Goal: Navigation & Orientation: Understand site structure

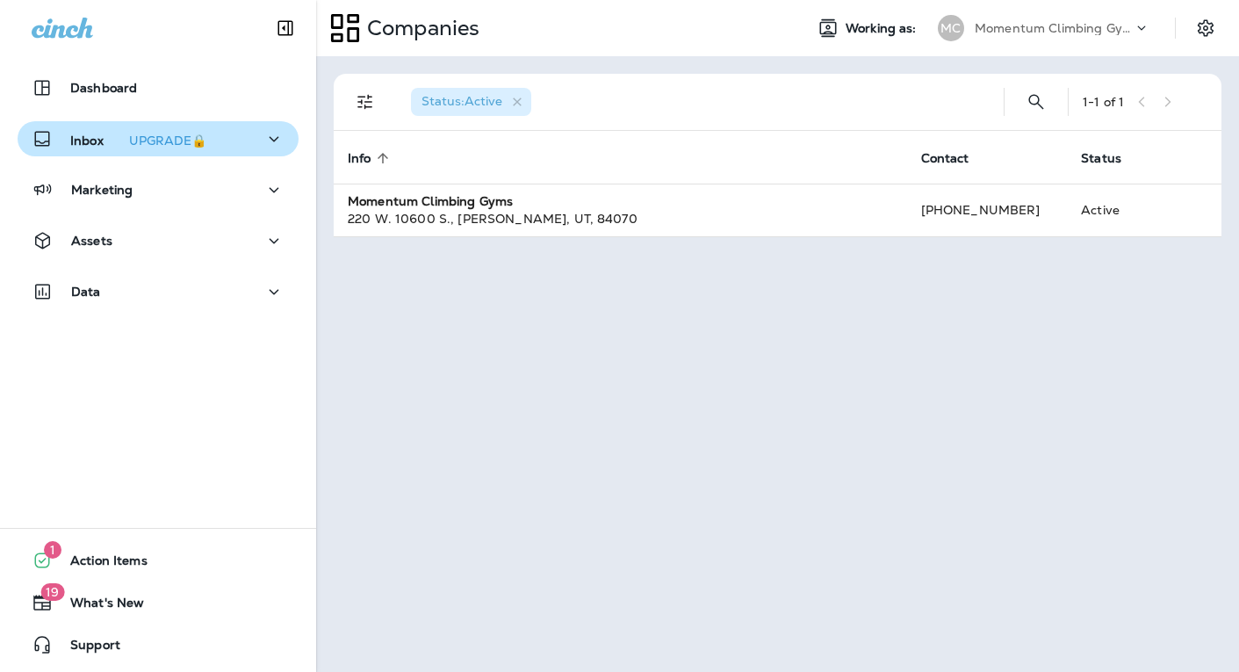
click at [72, 141] on p "Inbox UPGRADE🔒" at bounding box center [141, 139] width 143 height 18
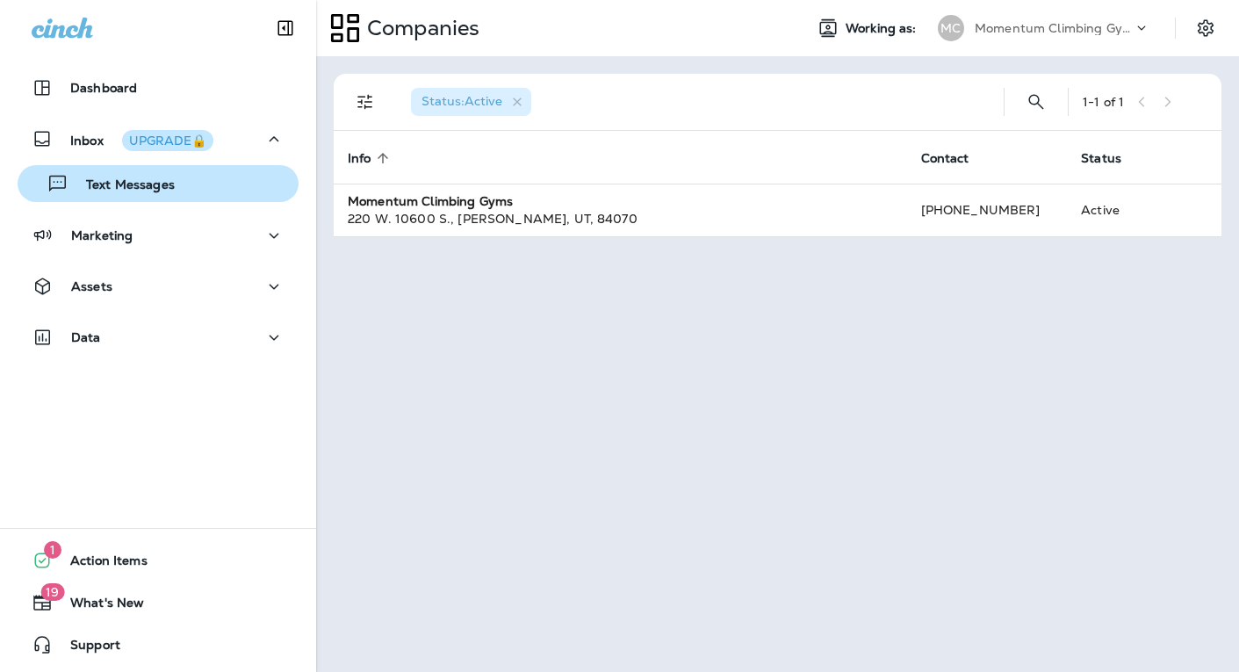
click at [104, 184] on p "Text Messages" at bounding box center [121, 185] width 106 height 17
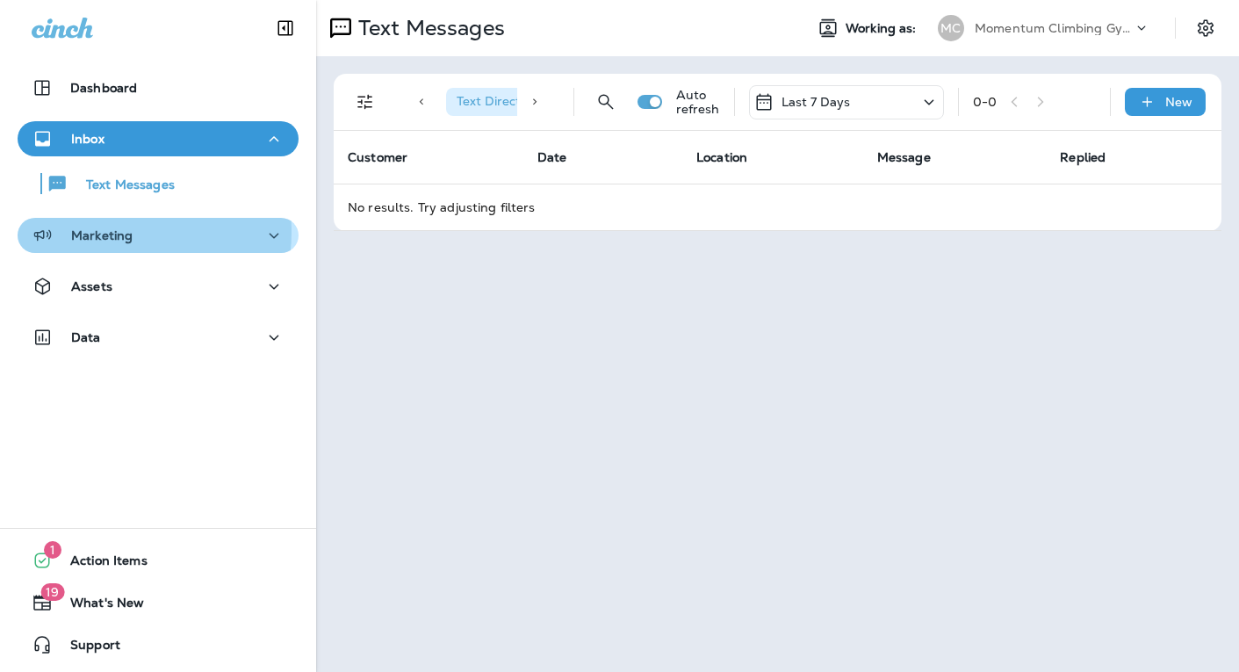
click at [114, 232] on p "Marketing" at bounding box center [101, 235] width 61 height 14
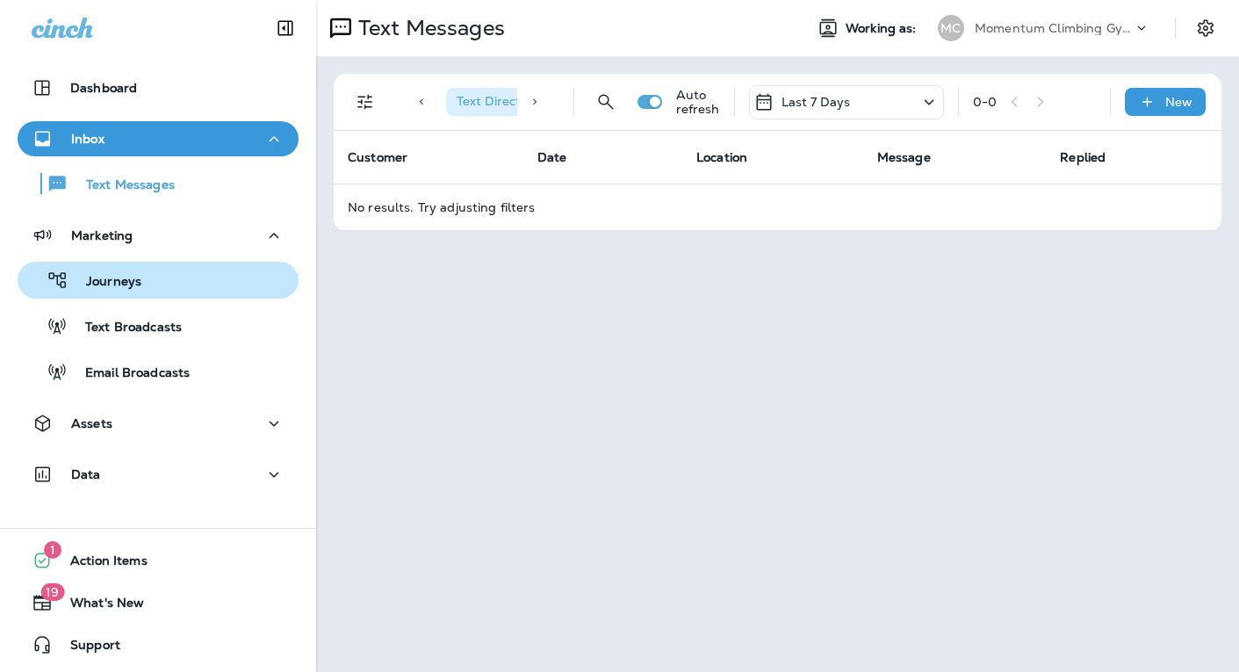
click at [114, 288] on p "Journeys" at bounding box center [104, 282] width 73 height 17
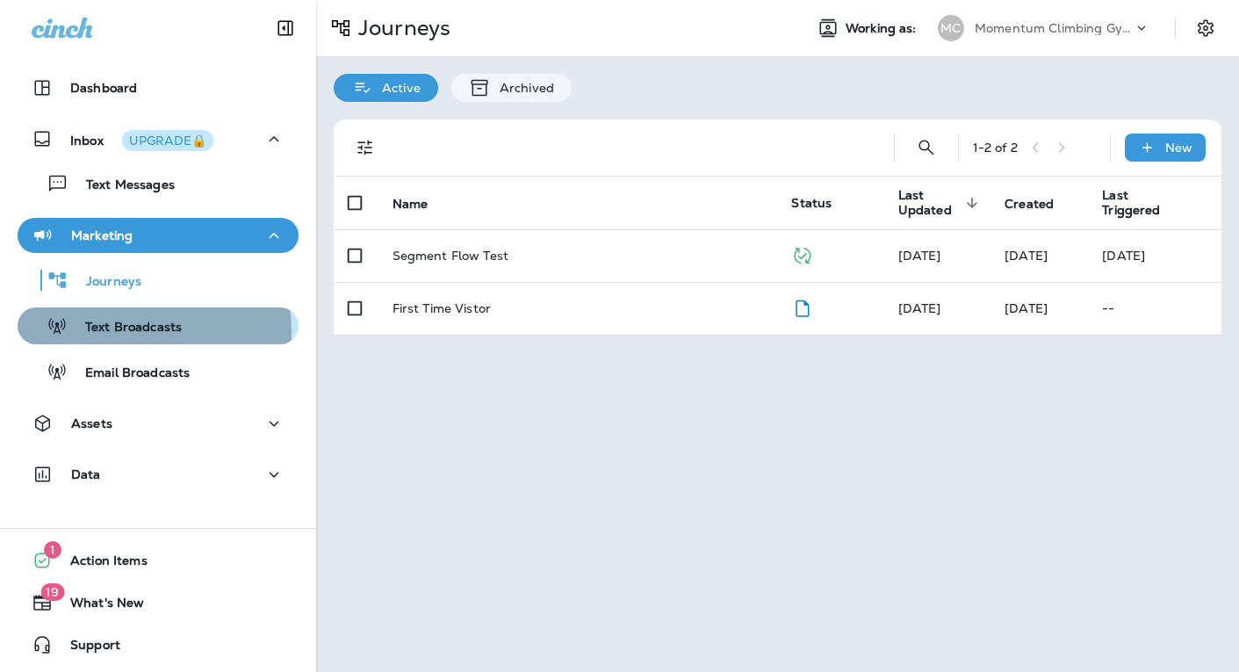
click at [126, 331] on p "Text Broadcasts" at bounding box center [125, 328] width 114 height 17
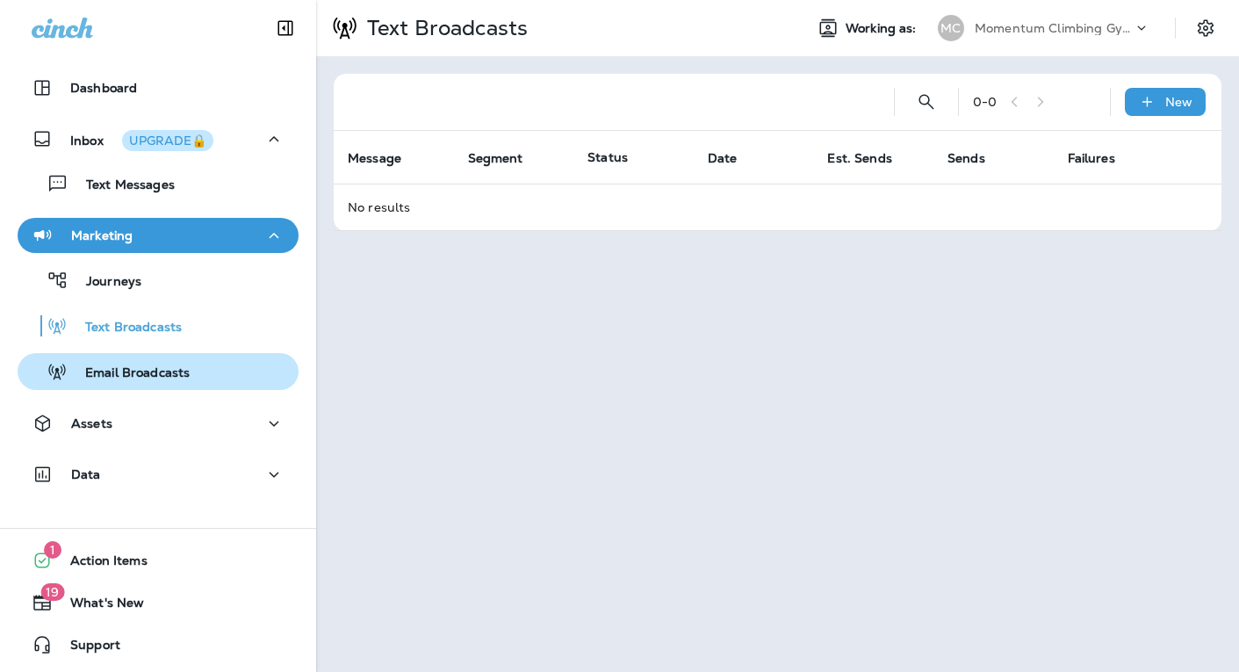
click at [130, 365] on p "Email Broadcasts" at bounding box center [129, 373] width 122 height 17
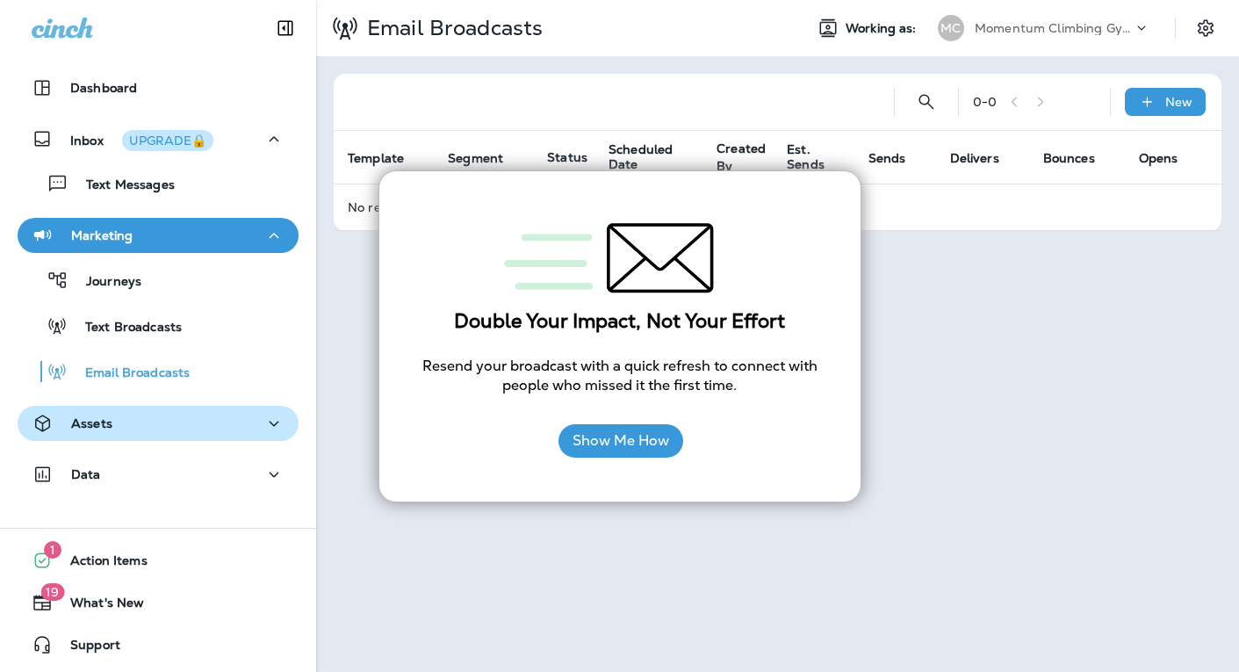
click at [125, 417] on div "Assets" at bounding box center [158, 424] width 253 height 22
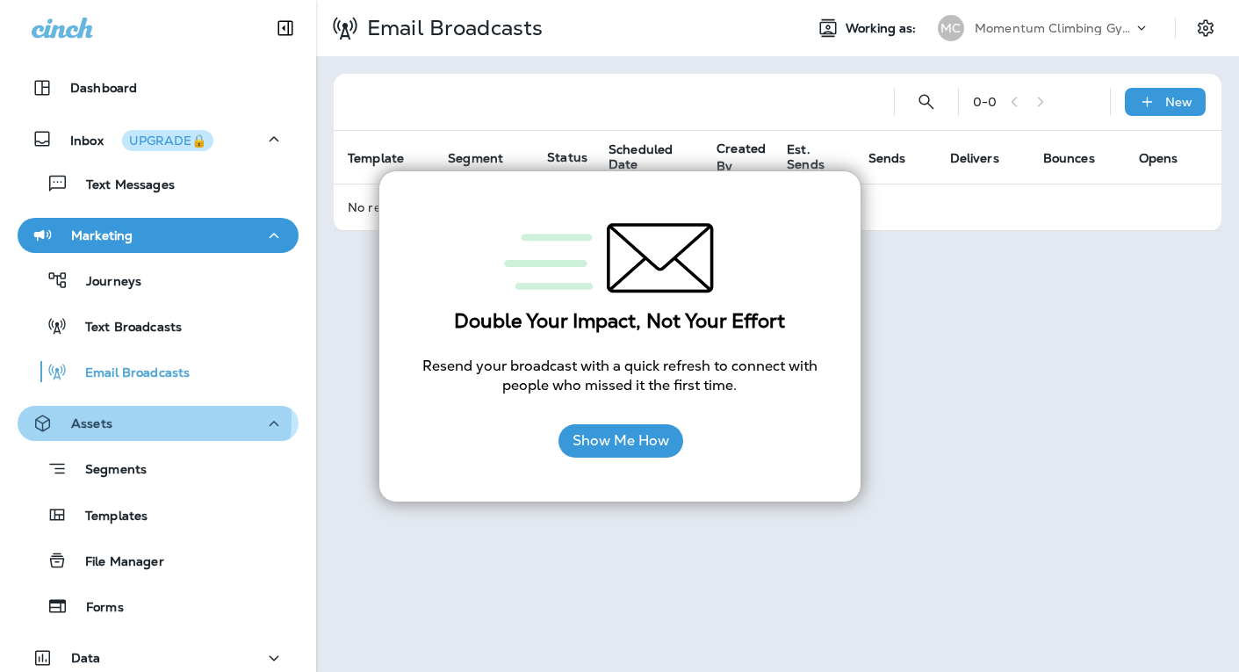
click at [125, 418] on div "Assets" at bounding box center [158, 424] width 253 height 22
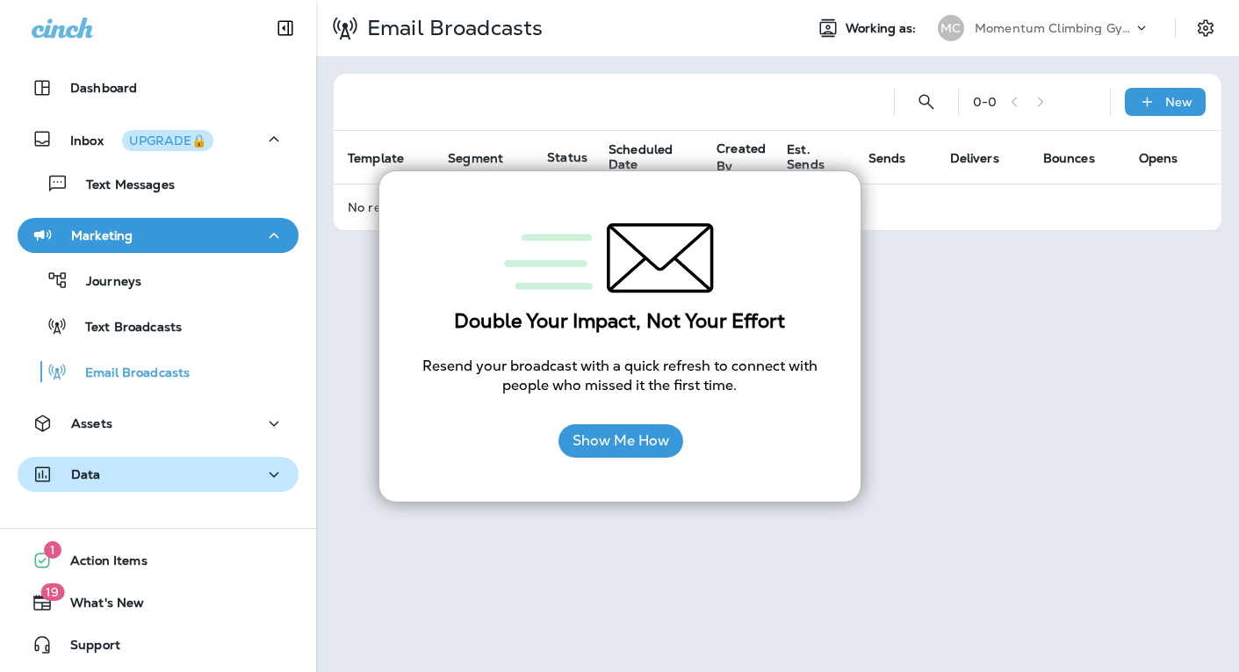
click at [130, 476] on div "Data" at bounding box center [158, 475] width 253 height 22
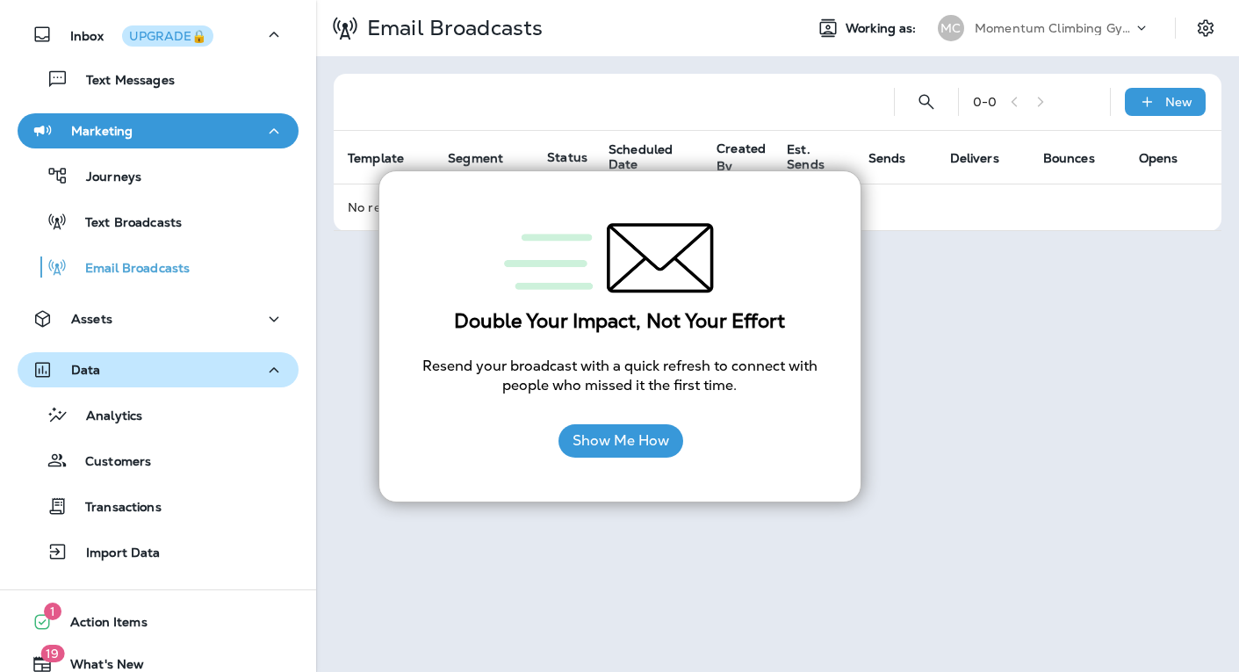
scroll to position [166, 0]
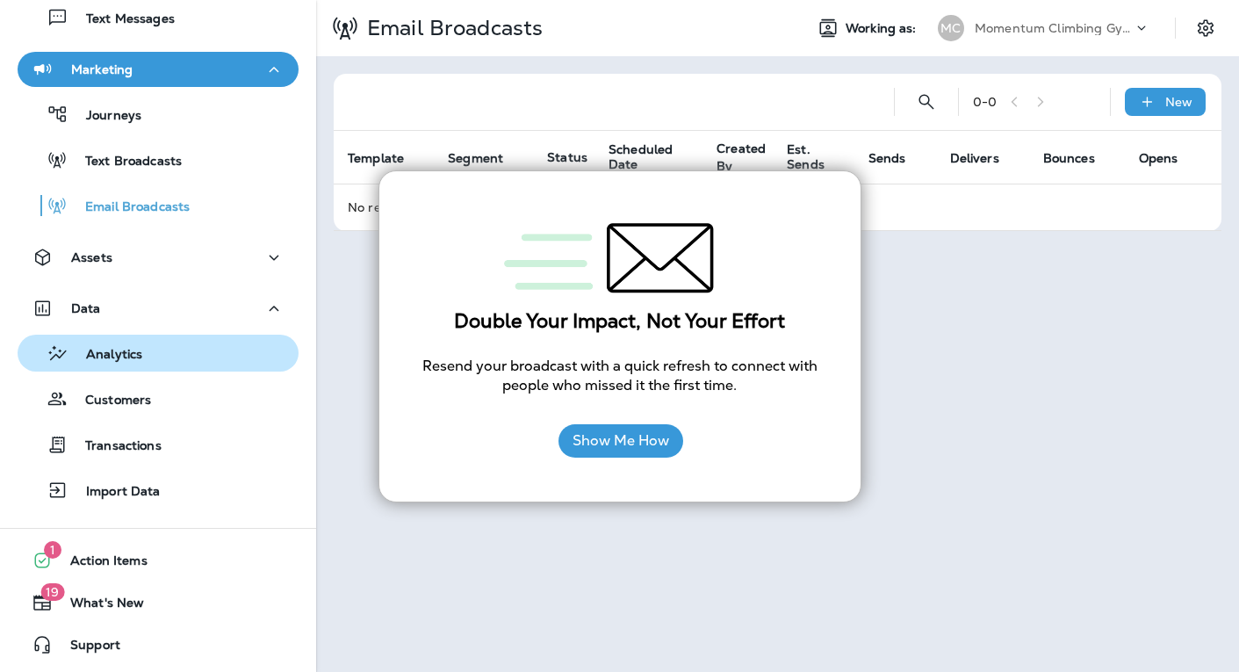
click at [129, 359] on p "Analytics" at bounding box center [105, 355] width 74 height 17
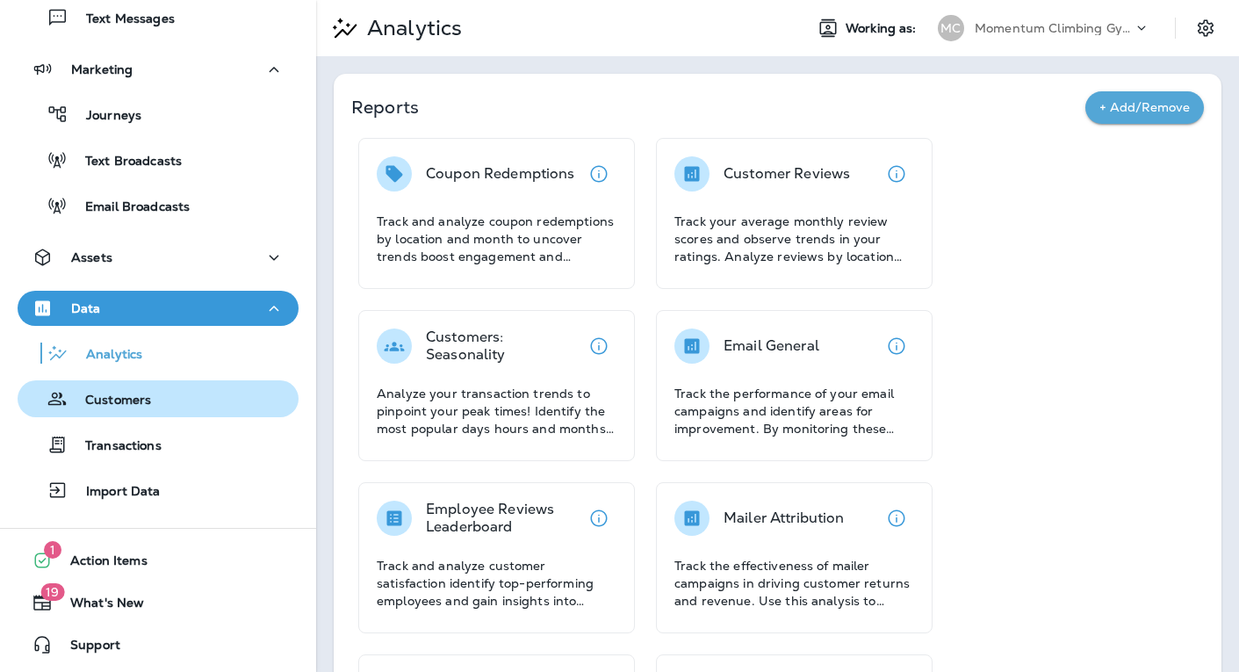
click at [124, 401] on p "Customers" at bounding box center [109, 400] width 83 height 17
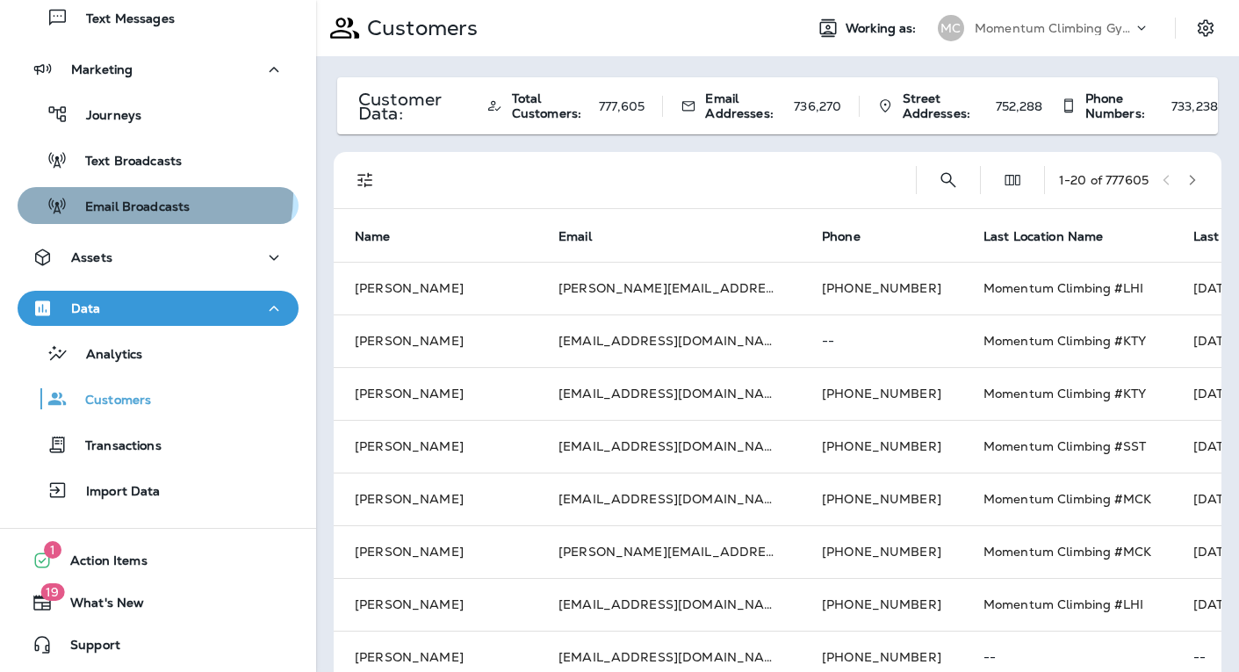
click at [139, 194] on div "Email Broadcasts" at bounding box center [107, 205] width 165 height 26
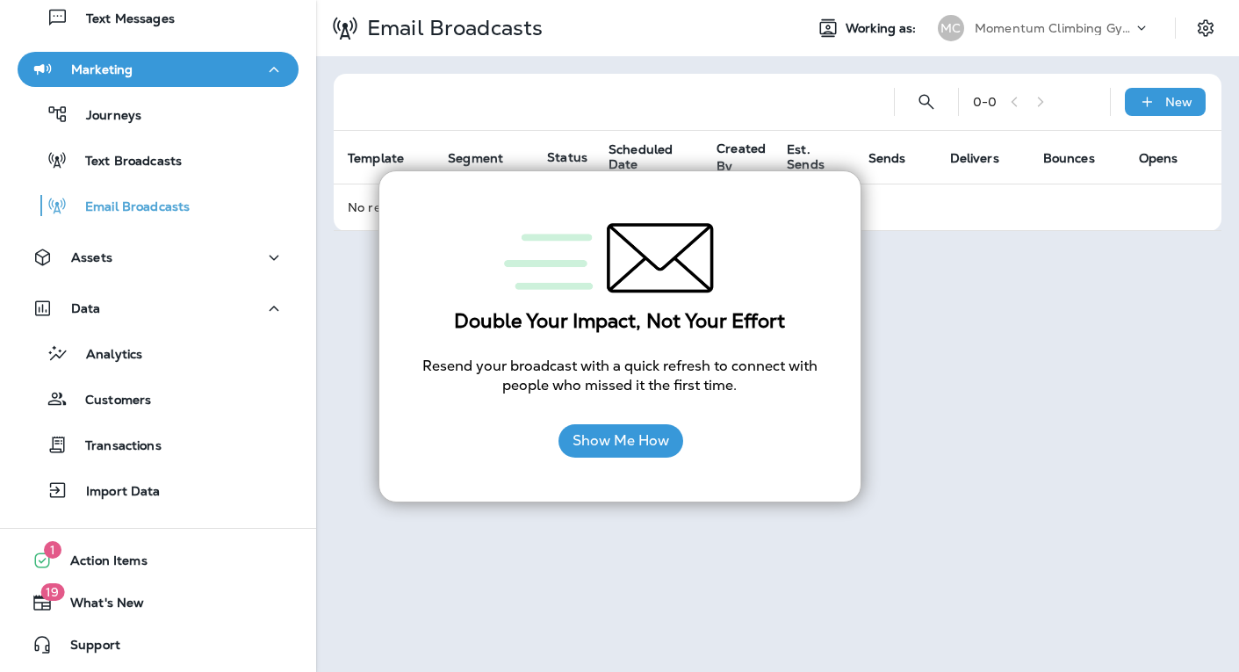
click at [911, 327] on div "Email Broadcasts Working as: MC Momentum Climbing Gyms 0 - 0 New Template Segme…" at bounding box center [777, 336] width 923 height 672
click at [624, 437] on button "Show Me How" at bounding box center [620, 440] width 125 height 33
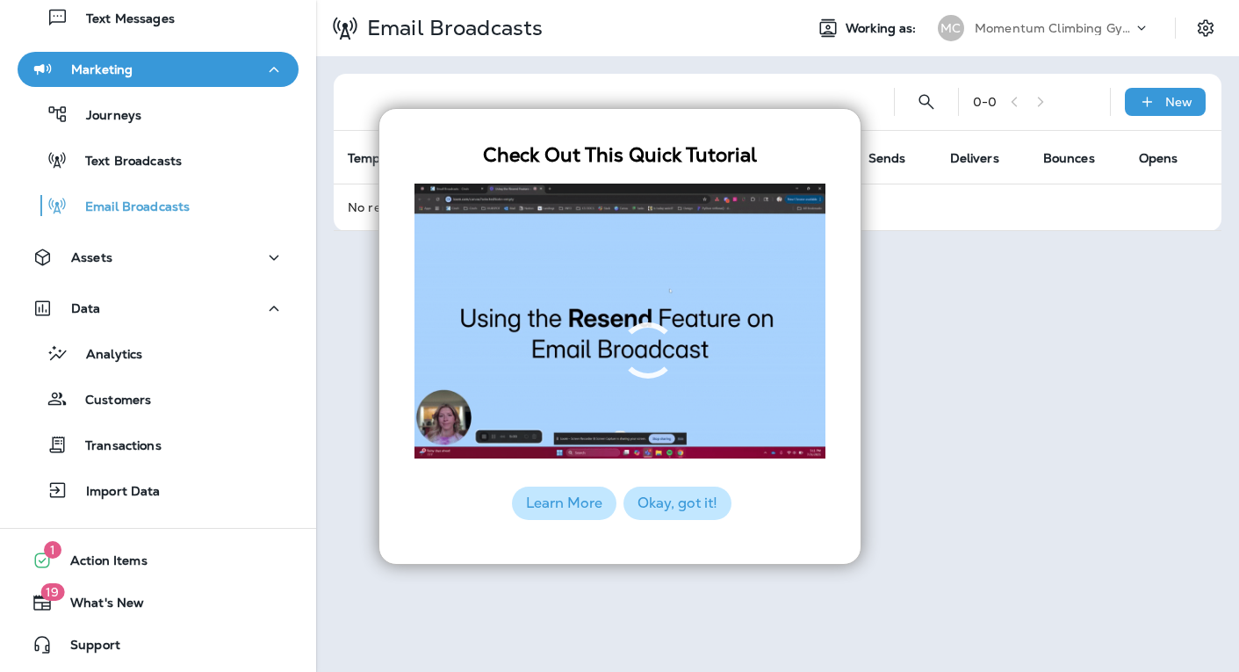
click at [662, 493] on button "Okay, got it!" at bounding box center [677, 502] width 108 height 33
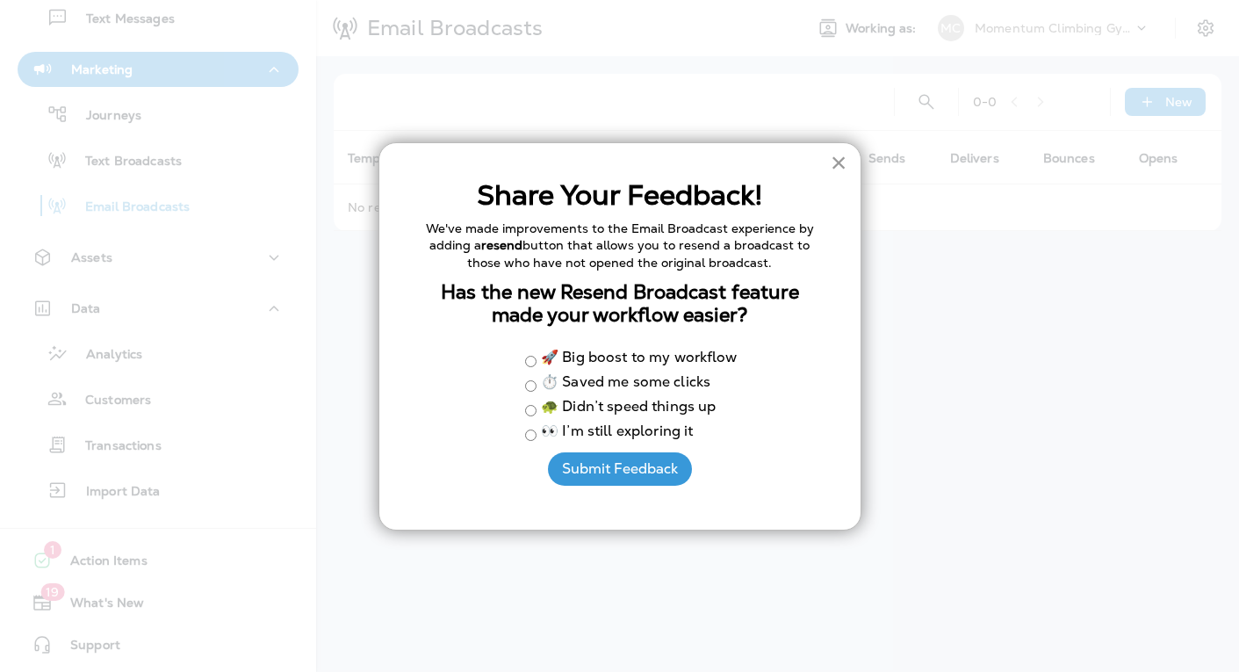
click at [837, 156] on button "×" at bounding box center [839, 162] width 17 height 28
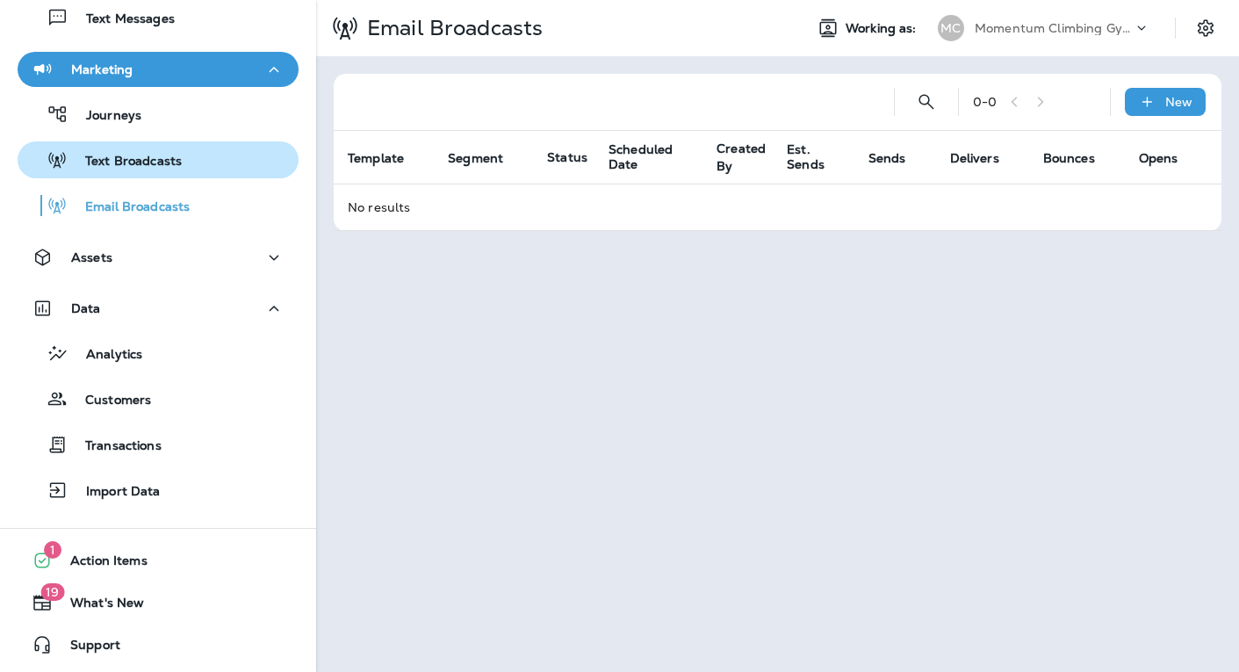
click at [131, 161] on p "Text Broadcasts" at bounding box center [125, 162] width 114 height 17
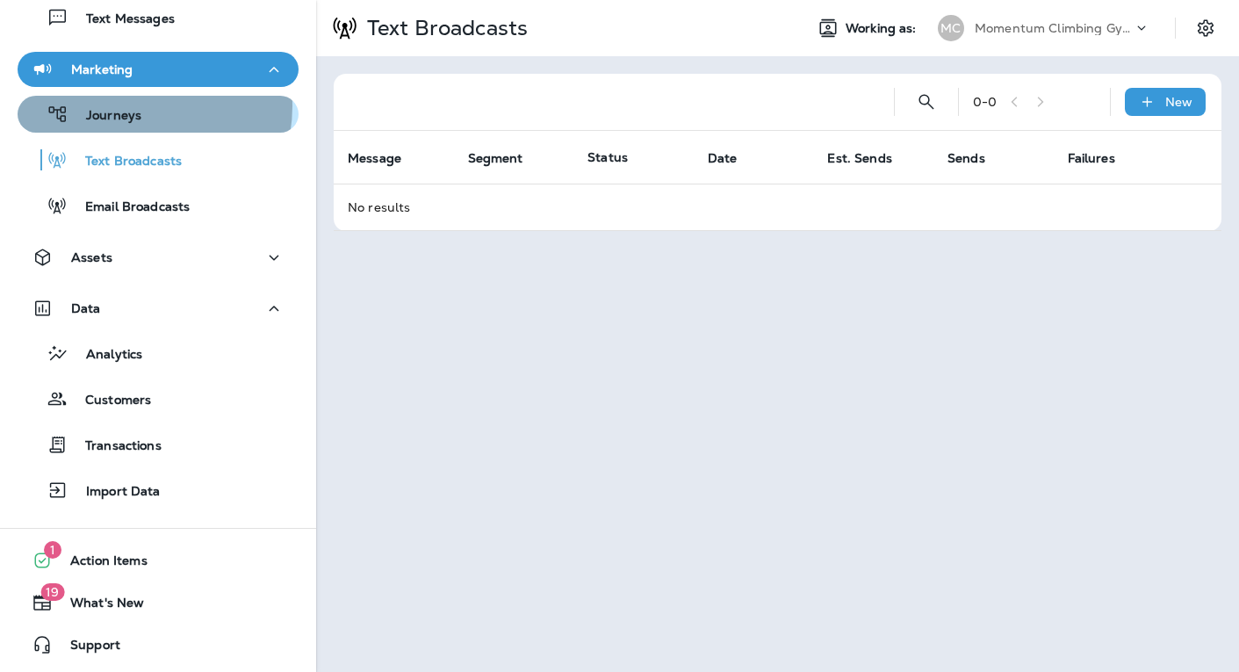
click at [133, 106] on div "Journeys" at bounding box center [83, 114] width 117 height 26
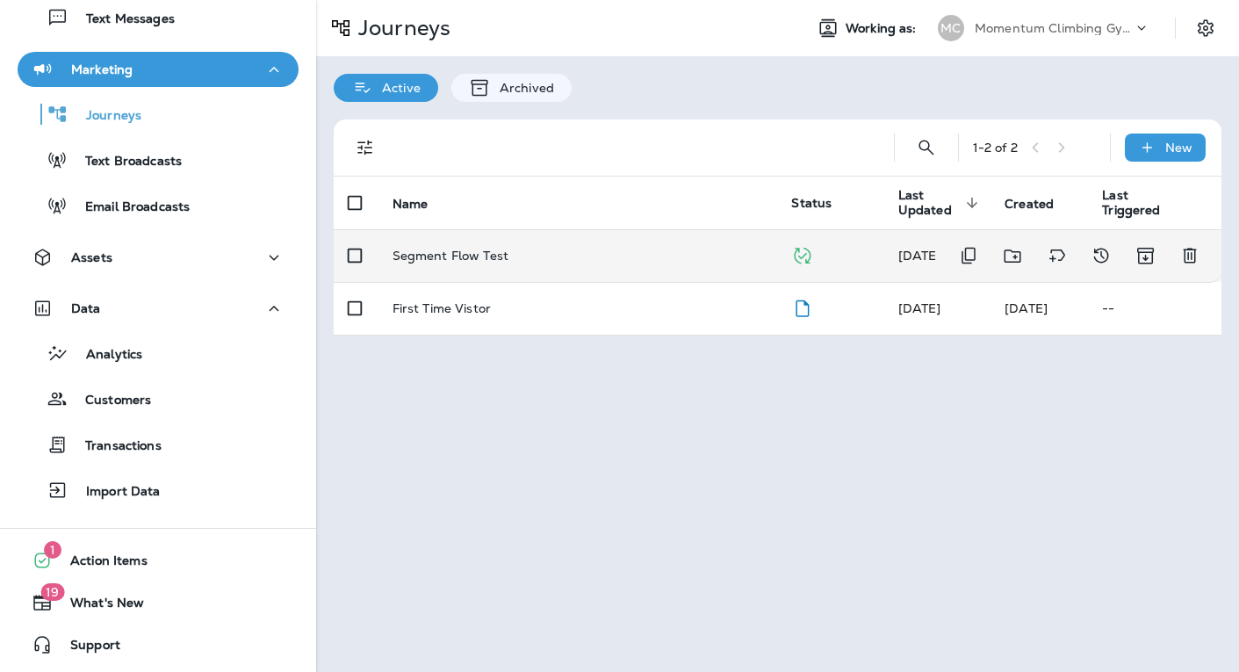
click at [499, 254] on p "Segment Flow Test" at bounding box center [450, 255] width 116 height 14
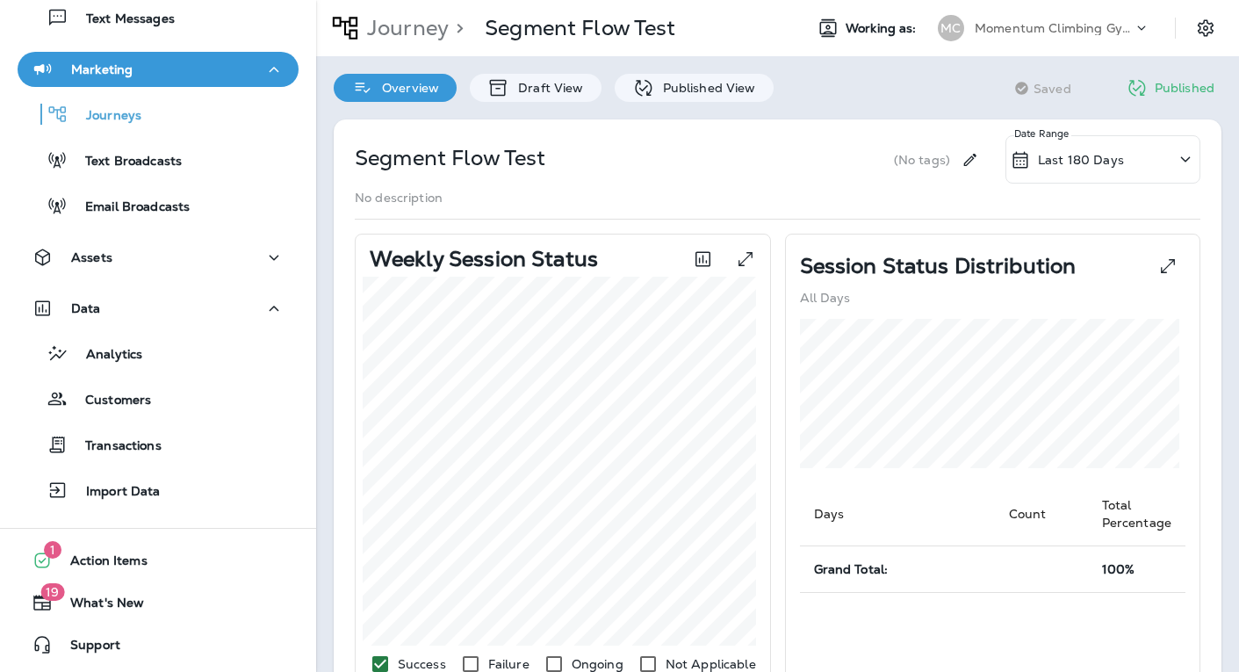
click at [1063, 21] on p "Momentum Climbing Gyms" at bounding box center [1054, 28] width 158 height 14
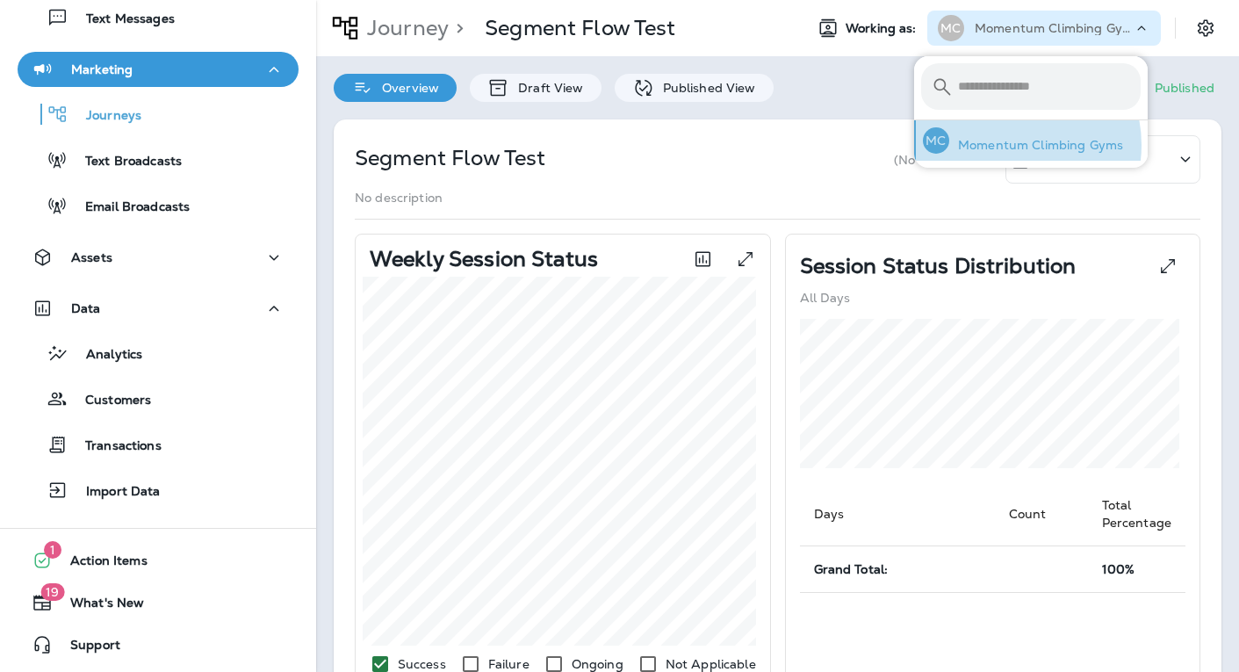
click at [1008, 145] on p "Momentum Climbing Gyms" at bounding box center [1036, 145] width 174 height 14
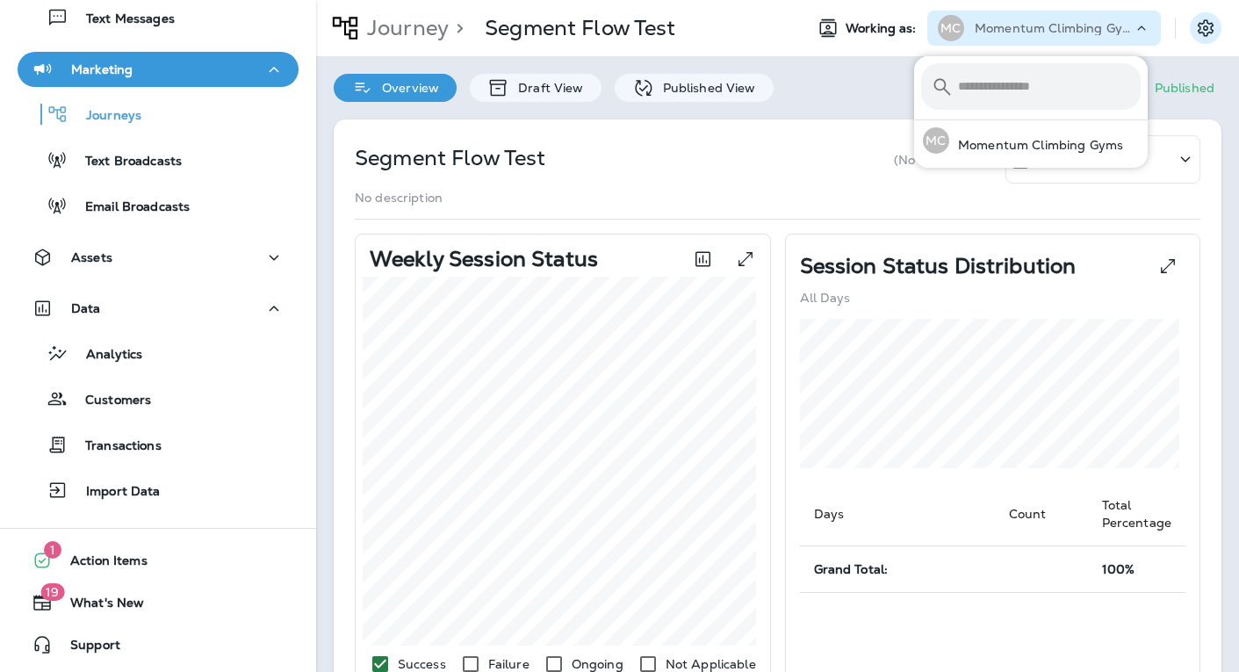
click at [1195, 30] on icon "Settings" at bounding box center [1205, 28] width 21 height 21
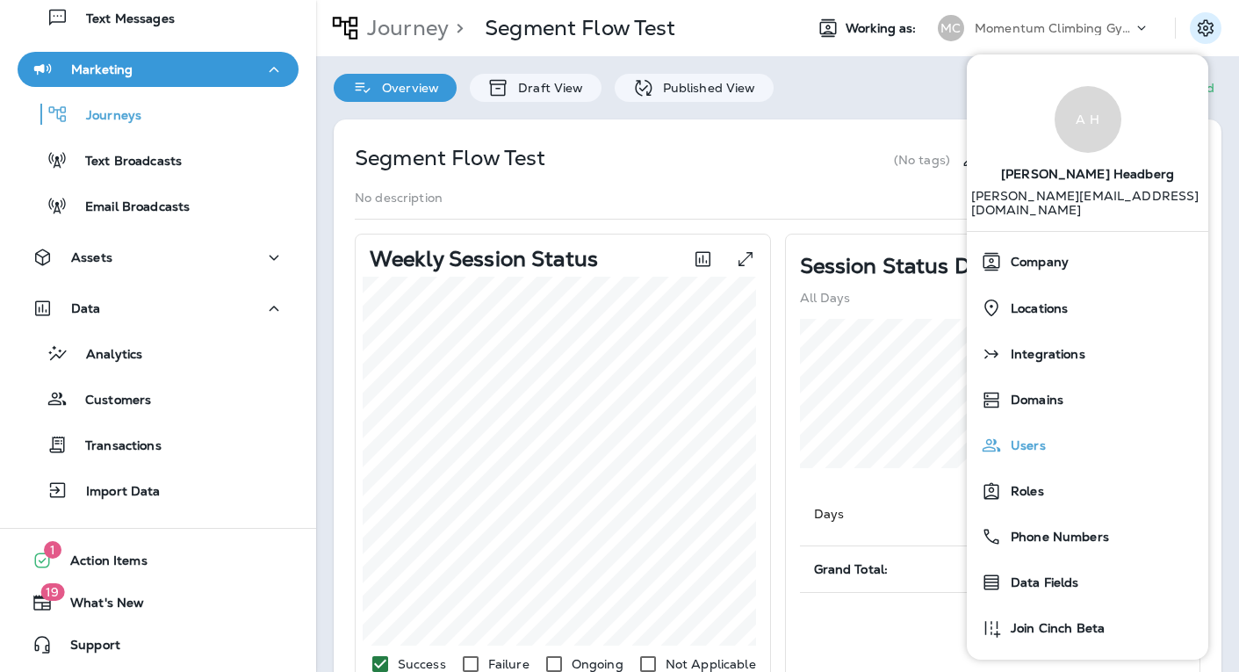
click at [1029, 438] on span "Users" at bounding box center [1024, 445] width 44 height 15
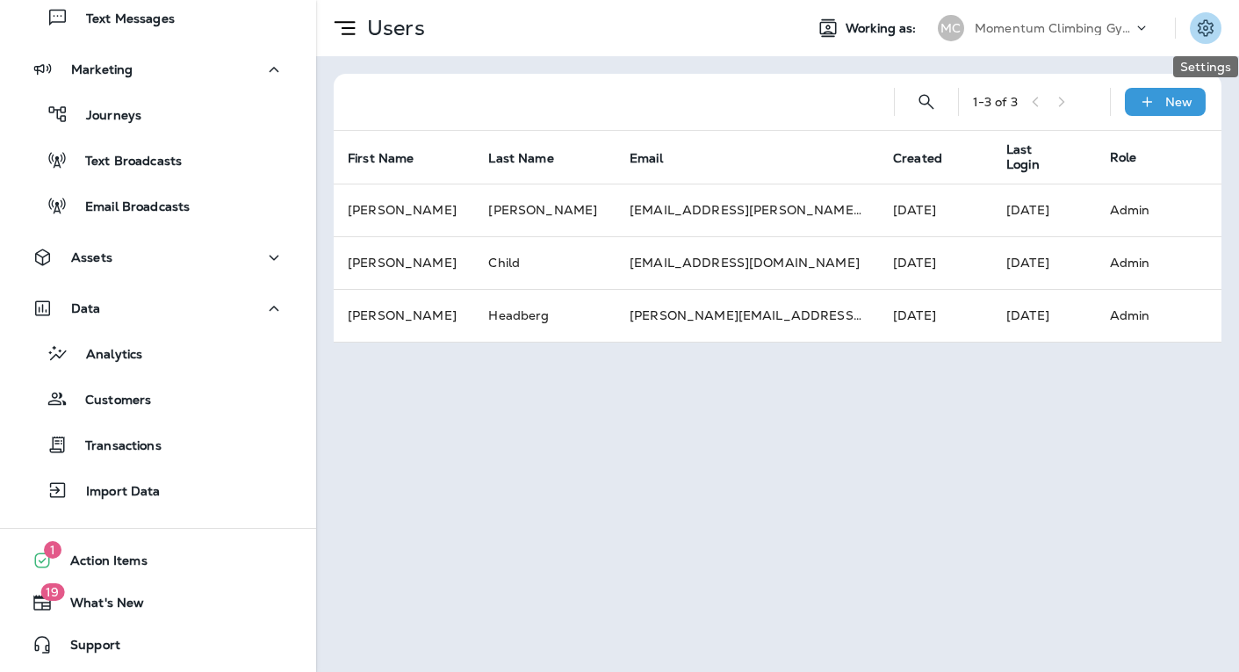
click at [1206, 25] on icon "Settings" at bounding box center [1205, 28] width 21 height 21
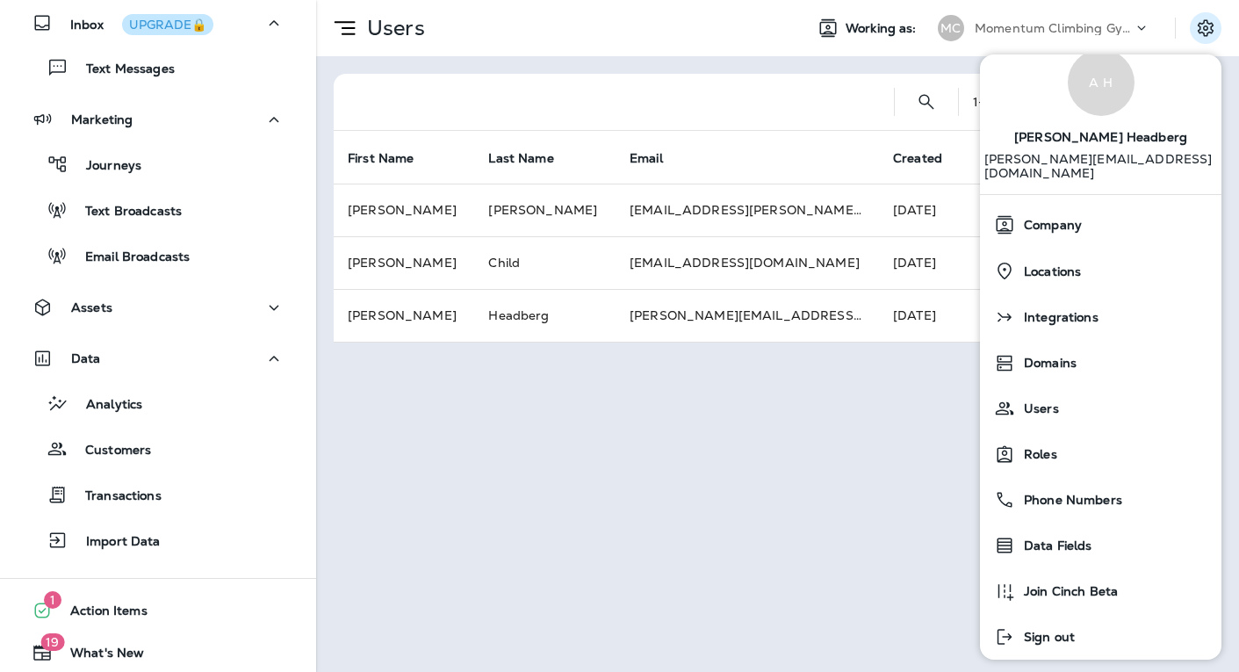
scroll to position [166, 0]
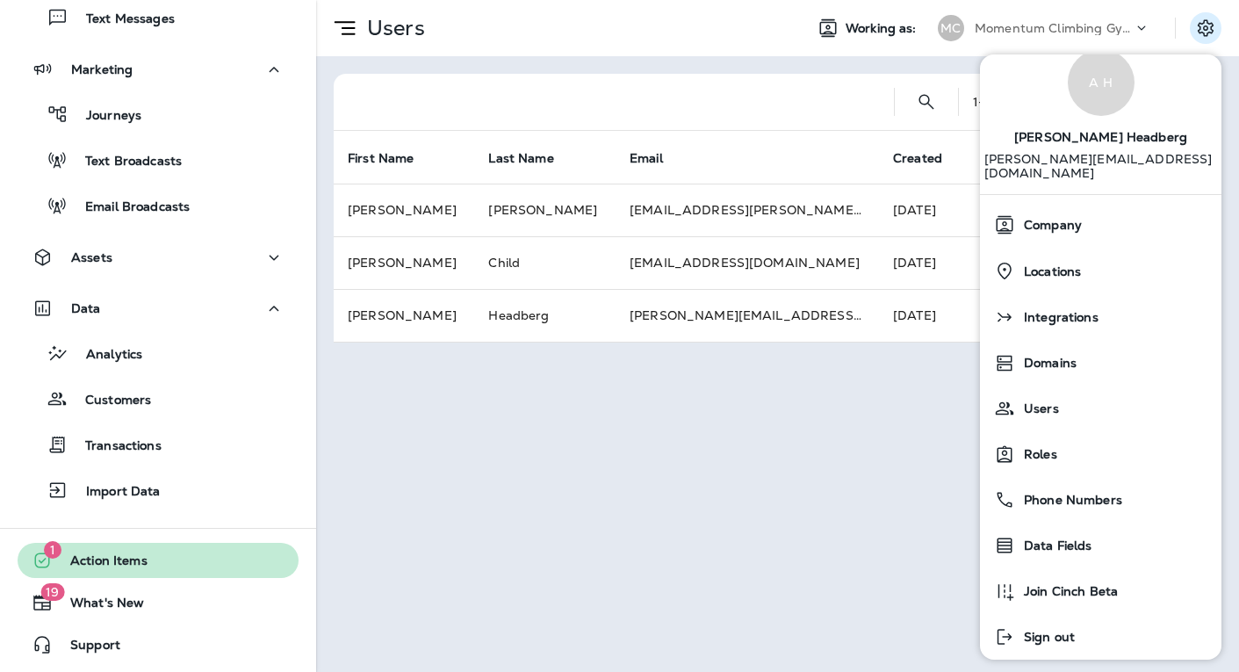
click at [168, 548] on button "1 Action Items" at bounding box center [158, 560] width 281 height 35
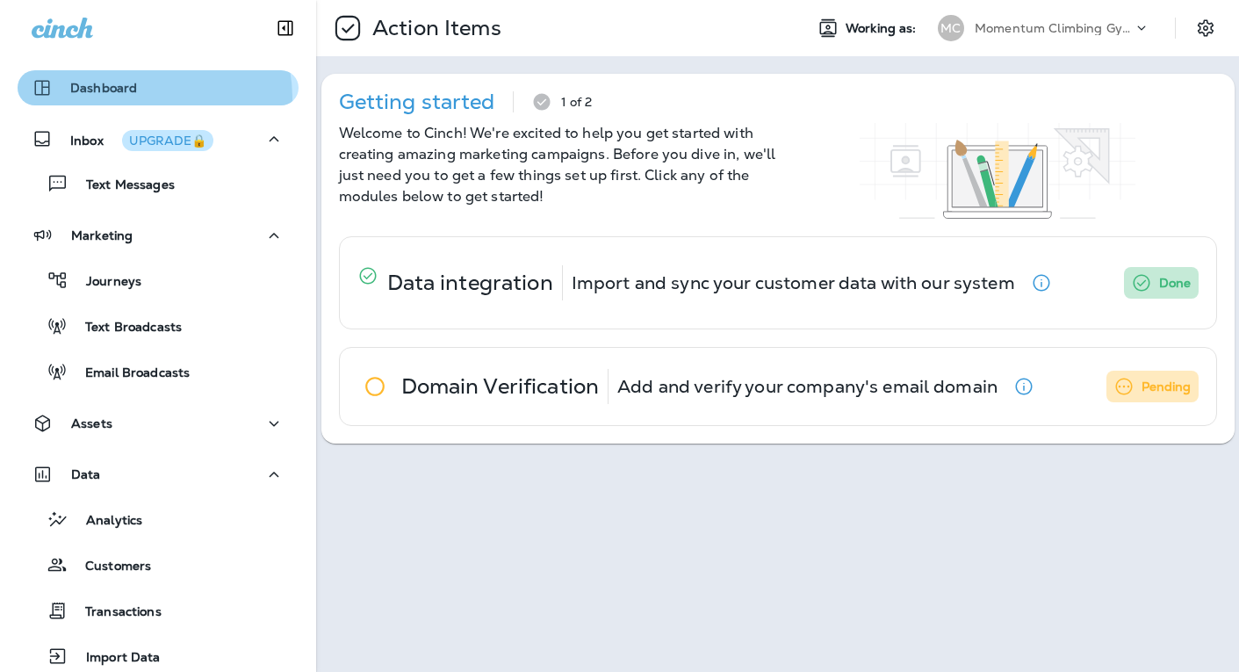
click at [146, 97] on div "Dashboard" at bounding box center [158, 87] width 253 height 21
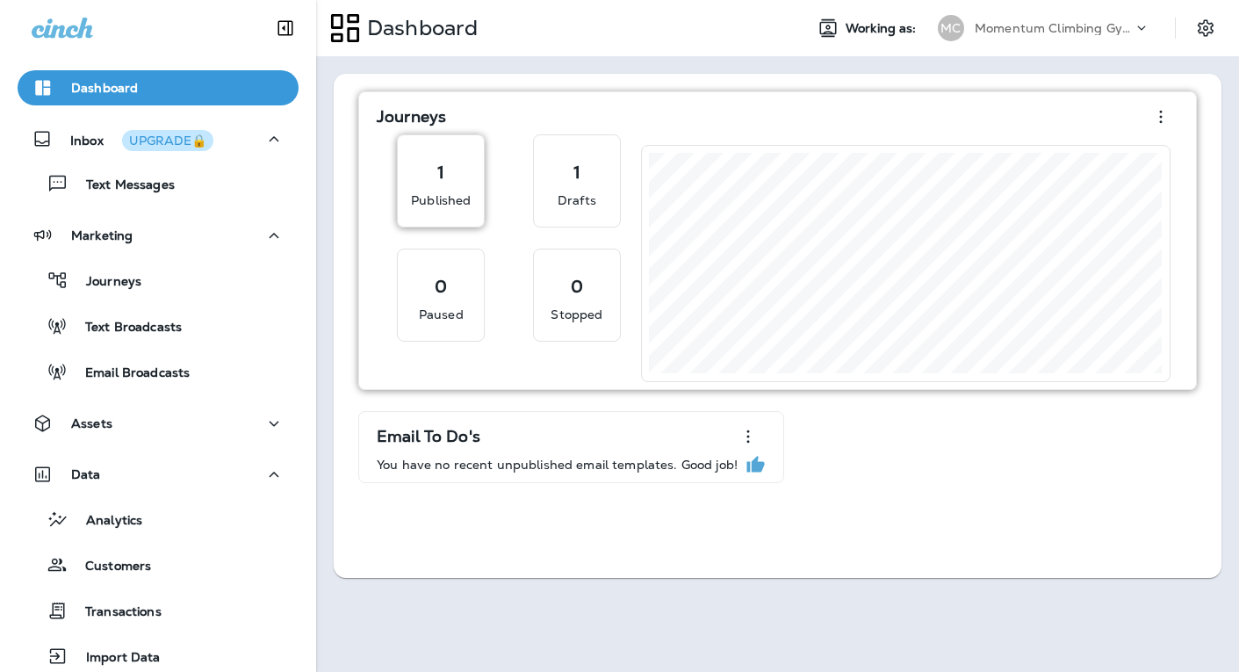
click at [422, 195] on p "Published" at bounding box center [441, 200] width 60 height 18
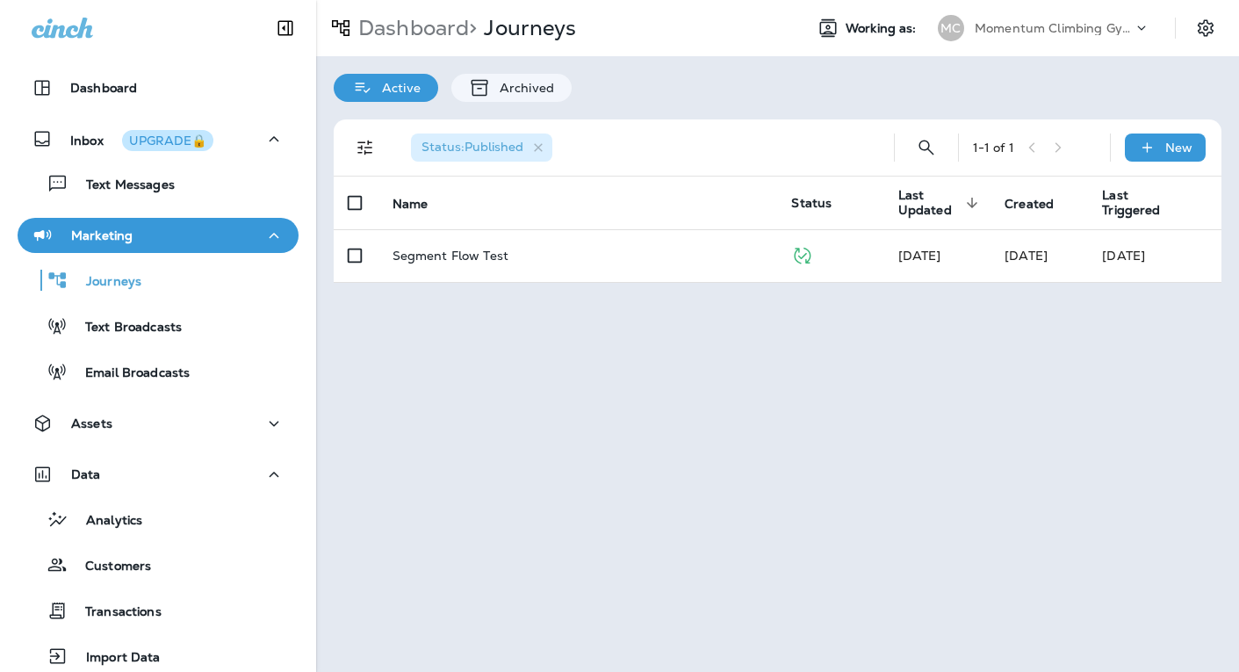
click at [1039, 24] on p "Momentum Climbing Gyms" at bounding box center [1054, 28] width 158 height 14
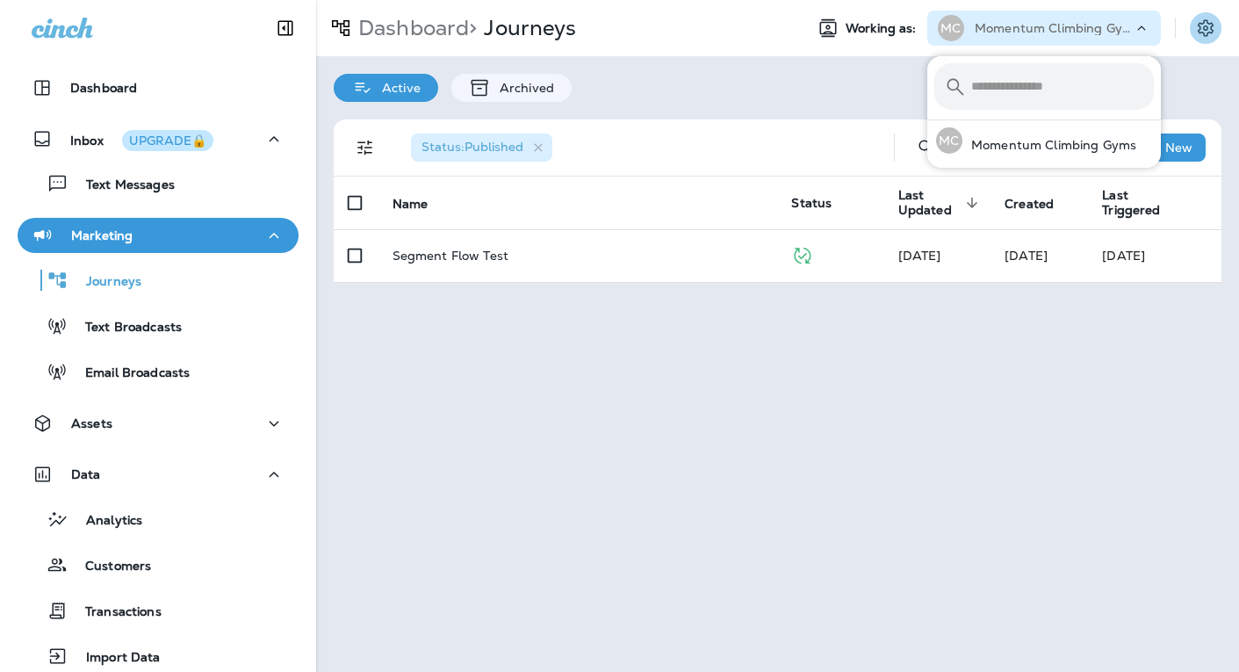
click at [1195, 18] on icon "Settings" at bounding box center [1205, 28] width 21 height 21
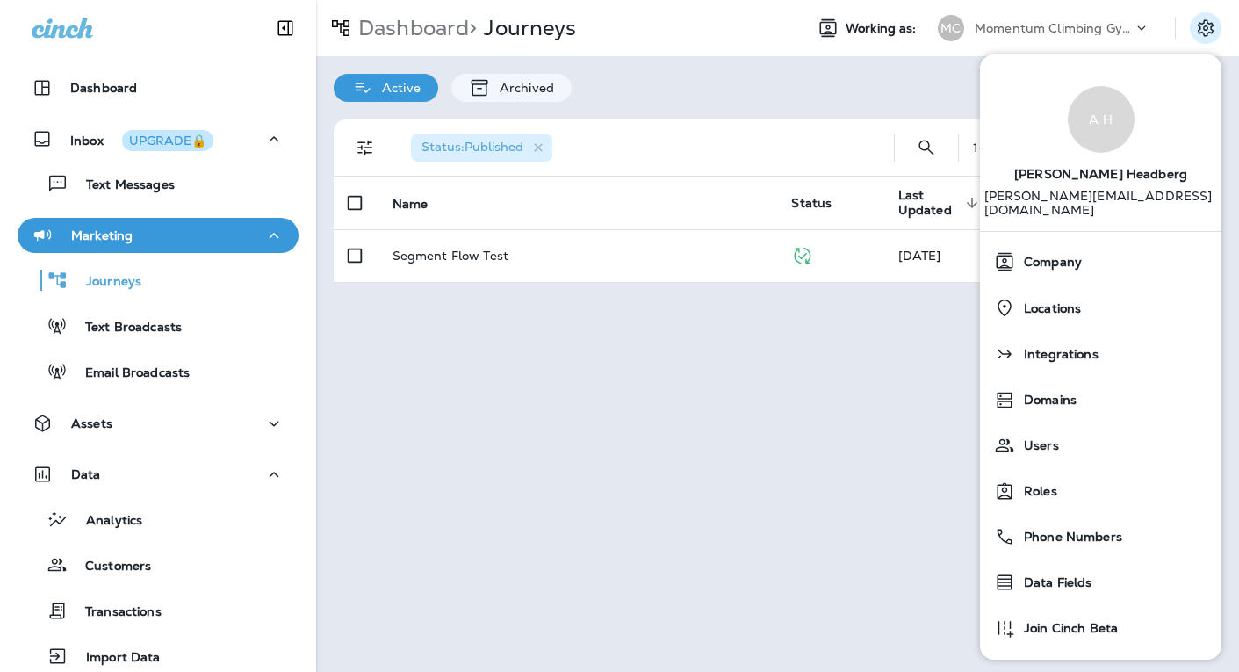
click at [352, 85] on icon at bounding box center [362, 87] width 22 height 21
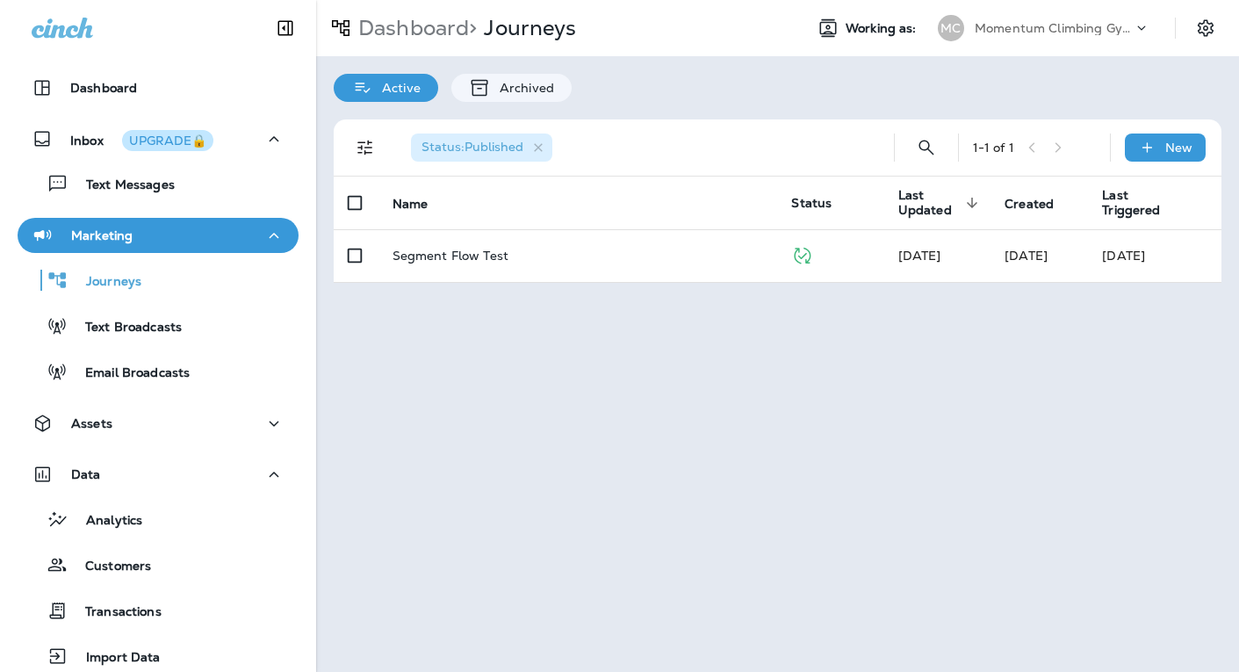
click at [352, 86] on icon at bounding box center [362, 87] width 22 height 21
click at [1199, 30] on icon "Settings" at bounding box center [1206, 27] width 16 height 17
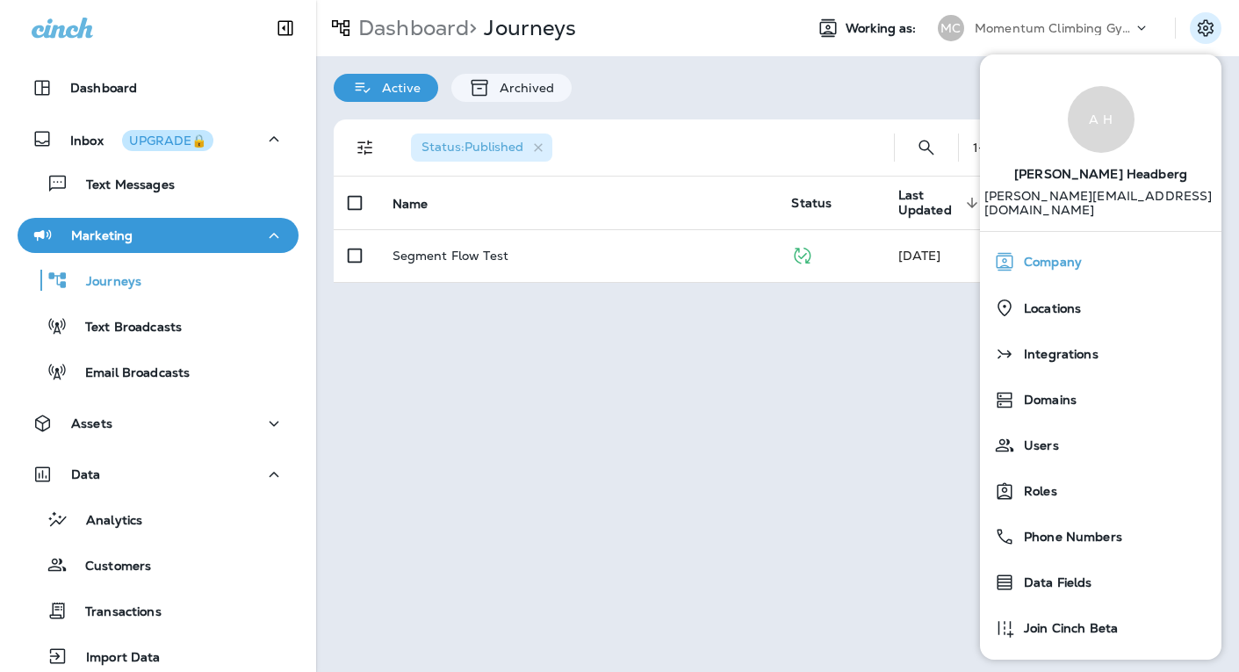
click at [1089, 248] on div "Company" at bounding box center [1100, 261] width 227 height 35
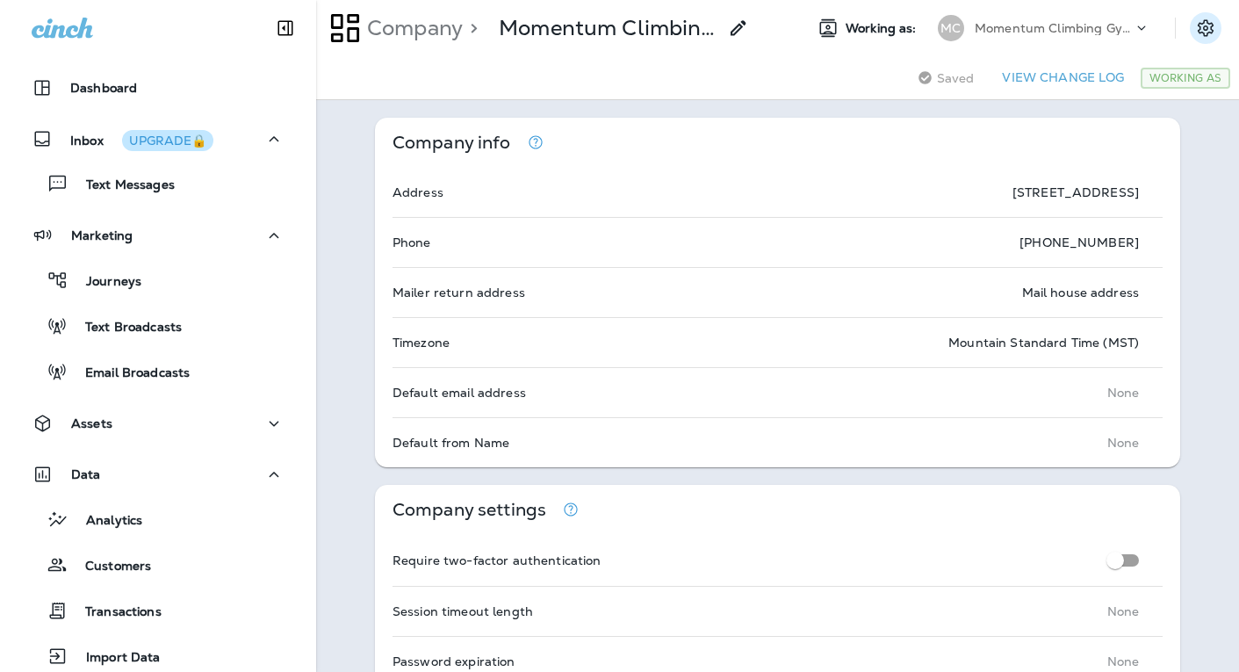
click at [1198, 25] on icon "Settings" at bounding box center [1206, 27] width 16 height 17
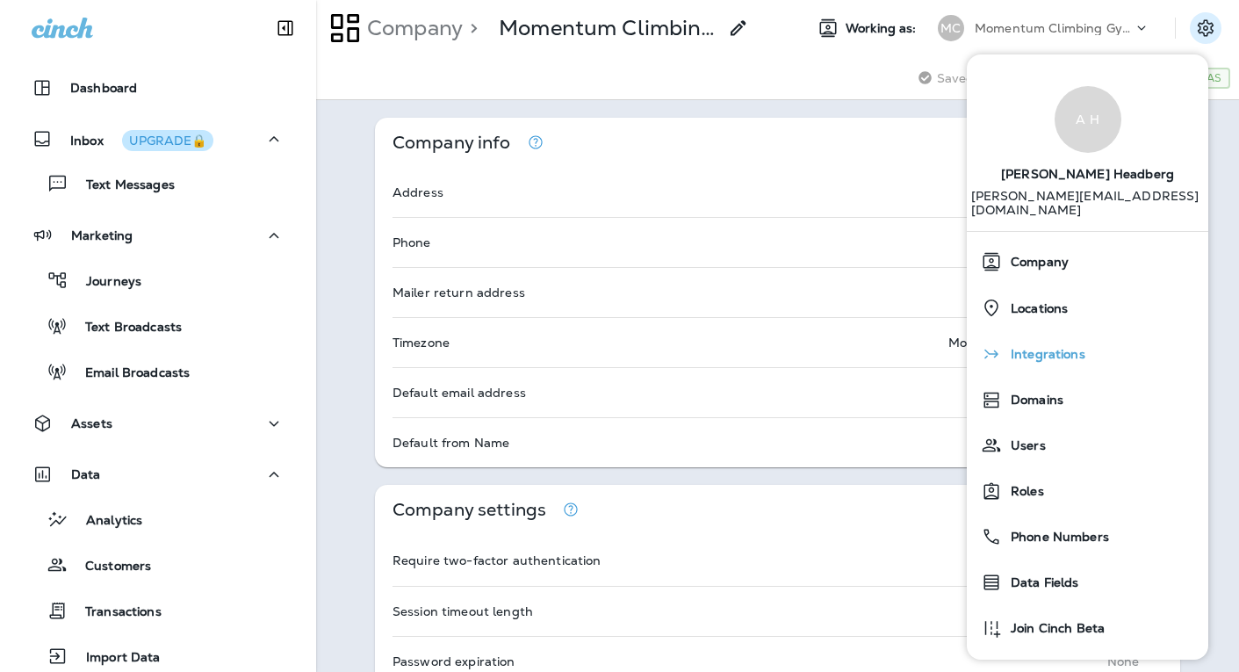
click at [1052, 347] on span "Integrations" at bounding box center [1043, 354] width 83 height 15
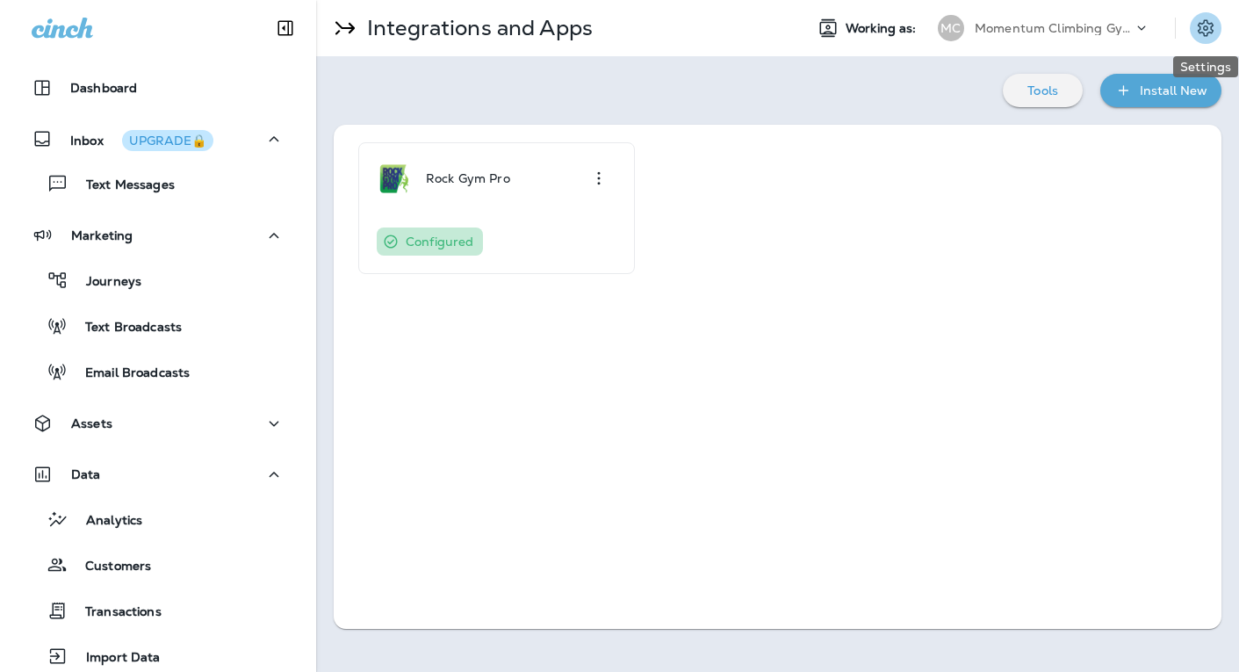
click at [1202, 25] on icon "Settings" at bounding box center [1205, 28] width 21 height 21
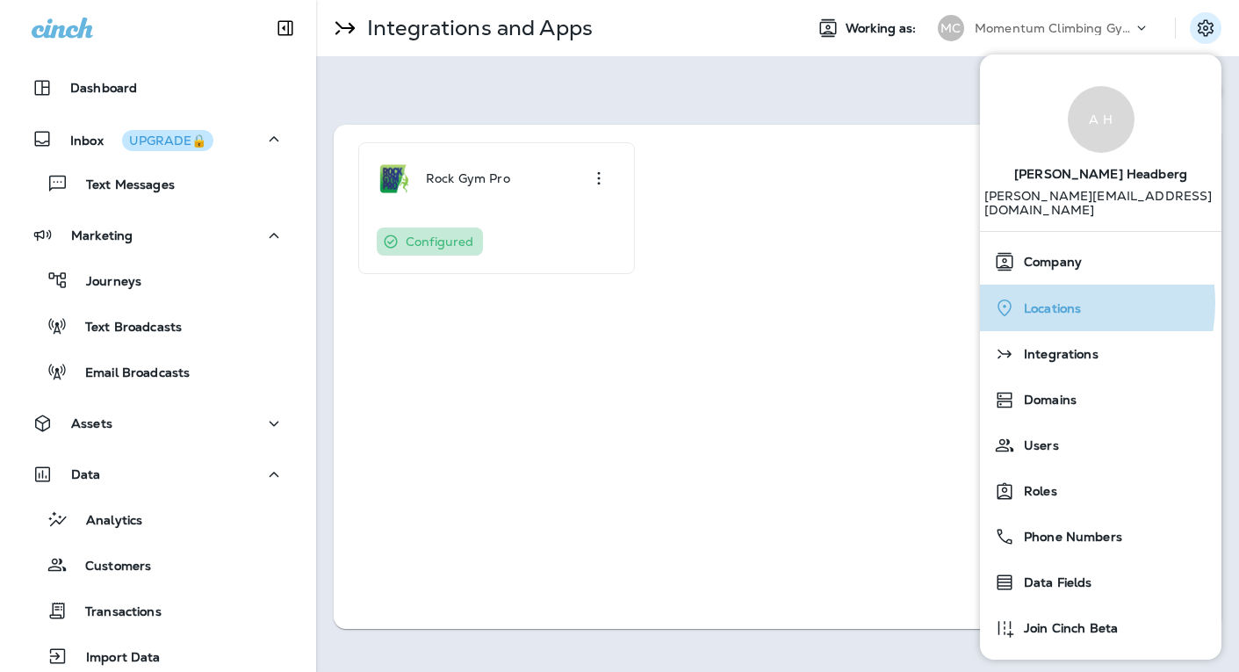
click at [1041, 301] on span "Locations" at bounding box center [1048, 308] width 66 height 15
